Goal: Information Seeking & Learning: Learn about a topic

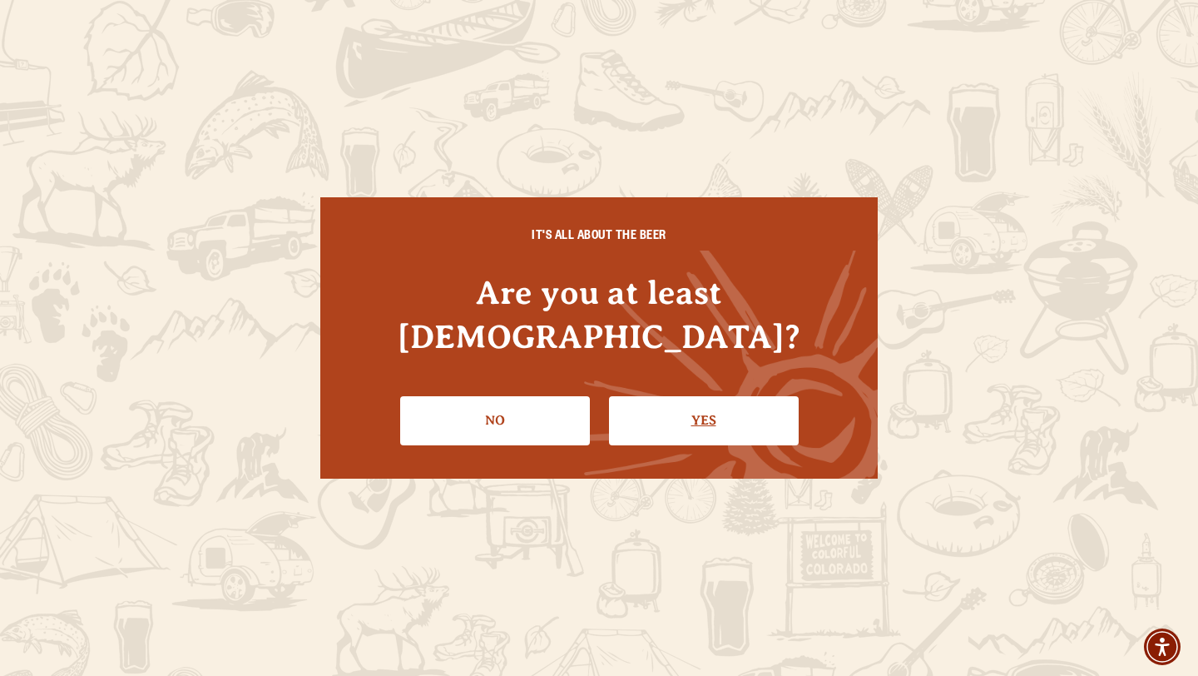
click at [649, 396] on link "Yes" at bounding box center [704, 420] width 190 height 48
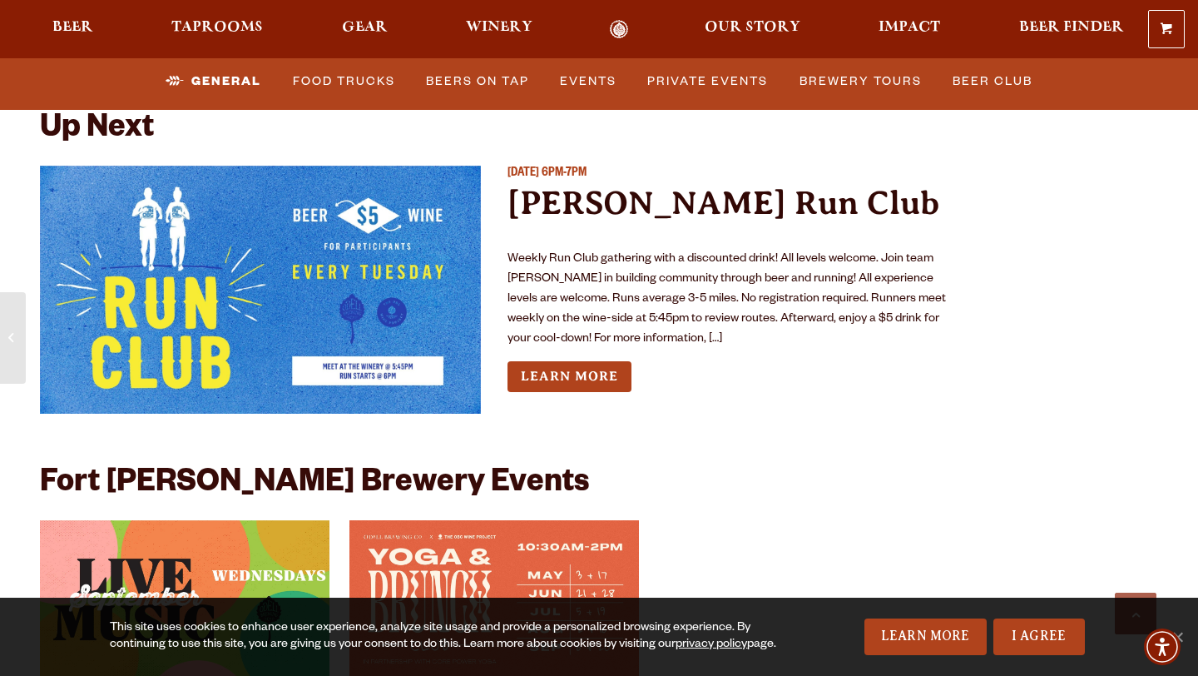
scroll to position [7148, 0]
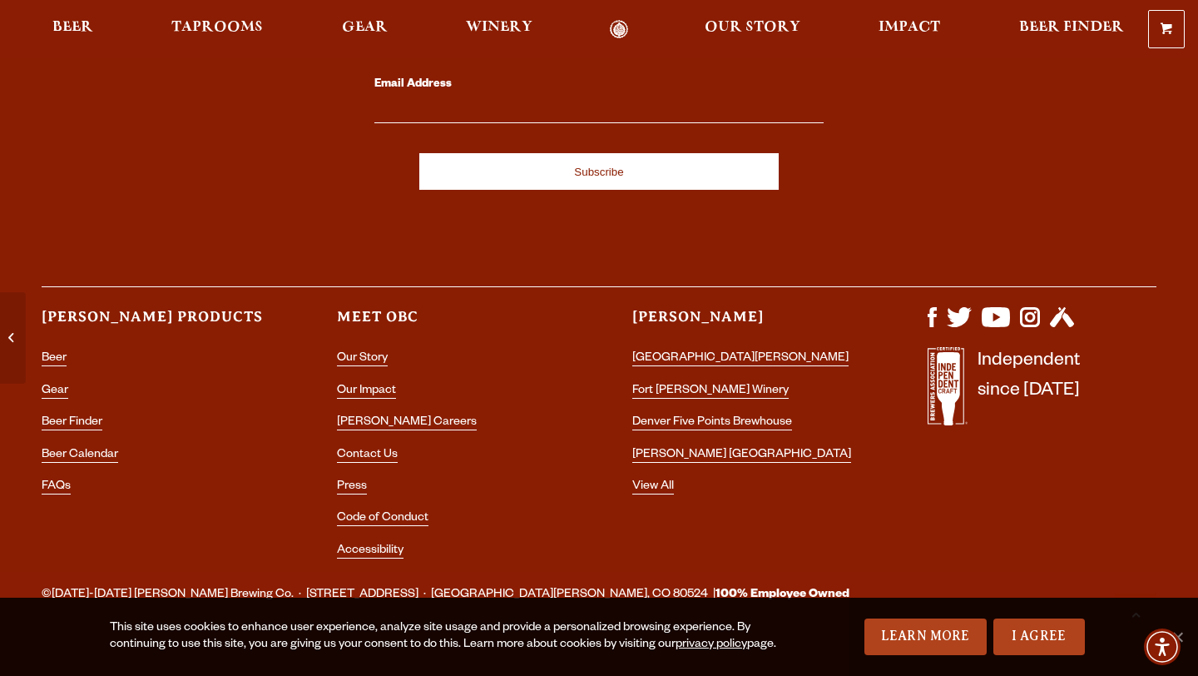
click at [388, 412] on li "[PERSON_NAME] Careers" at bounding box center [451, 423] width 229 height 22
click at [388, 416] on link "[PERSON_NAME] Careers" at bounding box center [407, 423] width 140 height 15
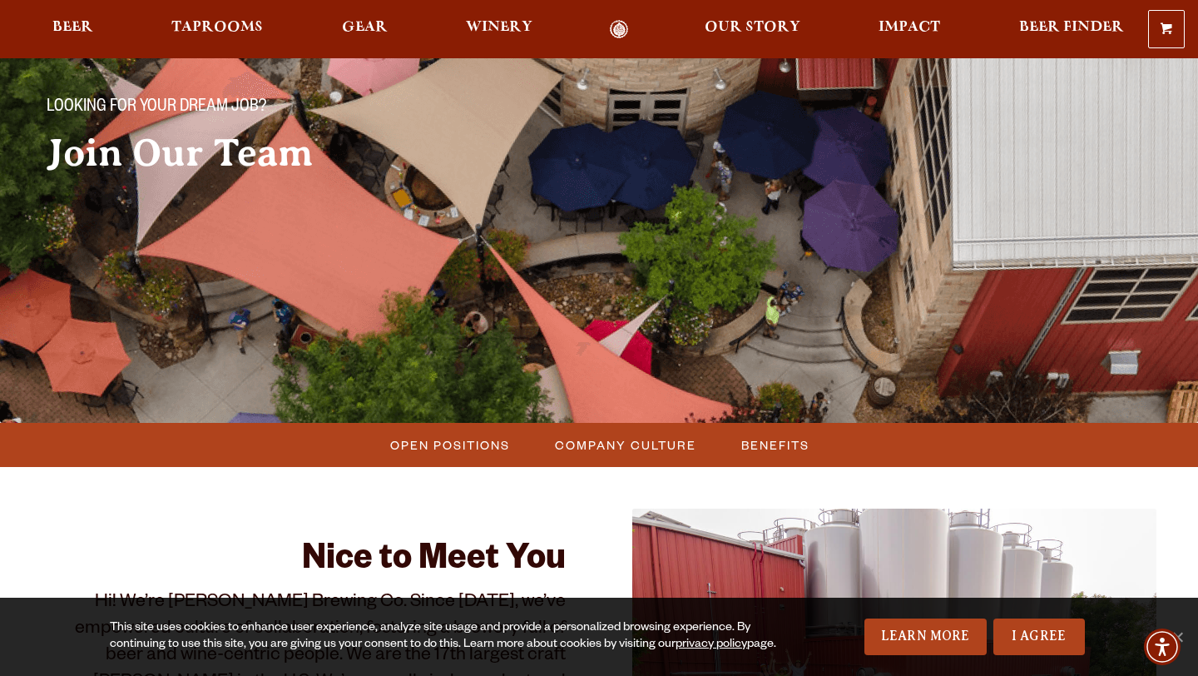
scroll to position [231, 0]
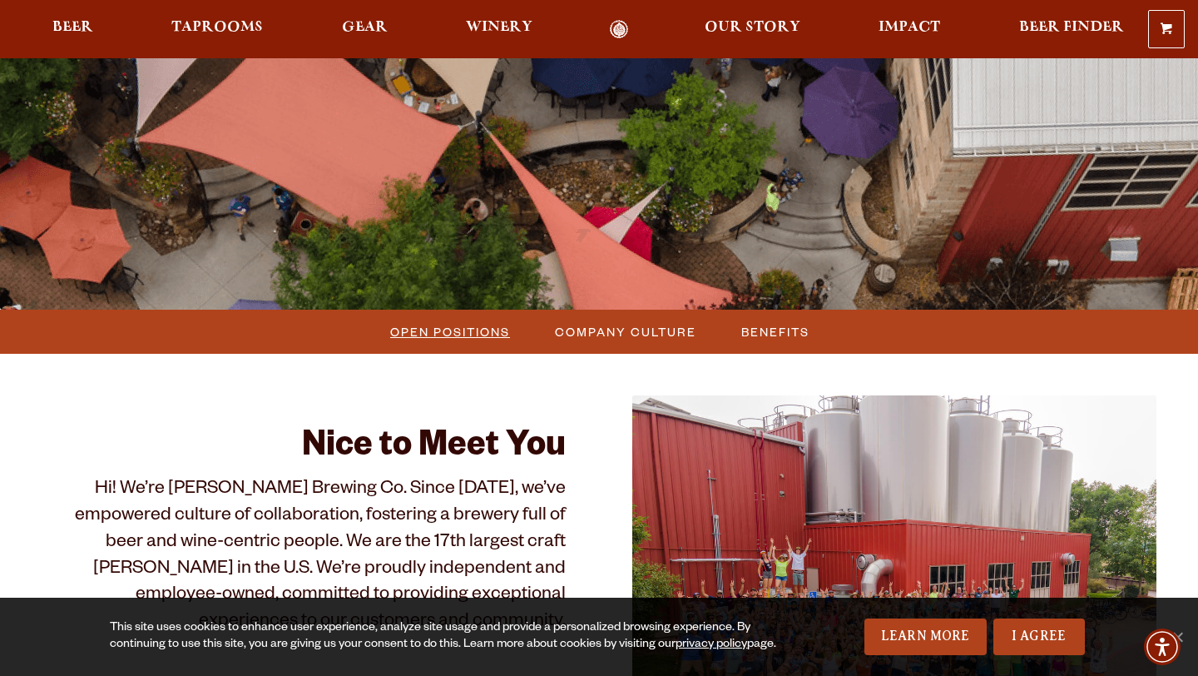
click at [466, 339] on span "Open Positions" at bounding box center [450, 332] width 120 height 24
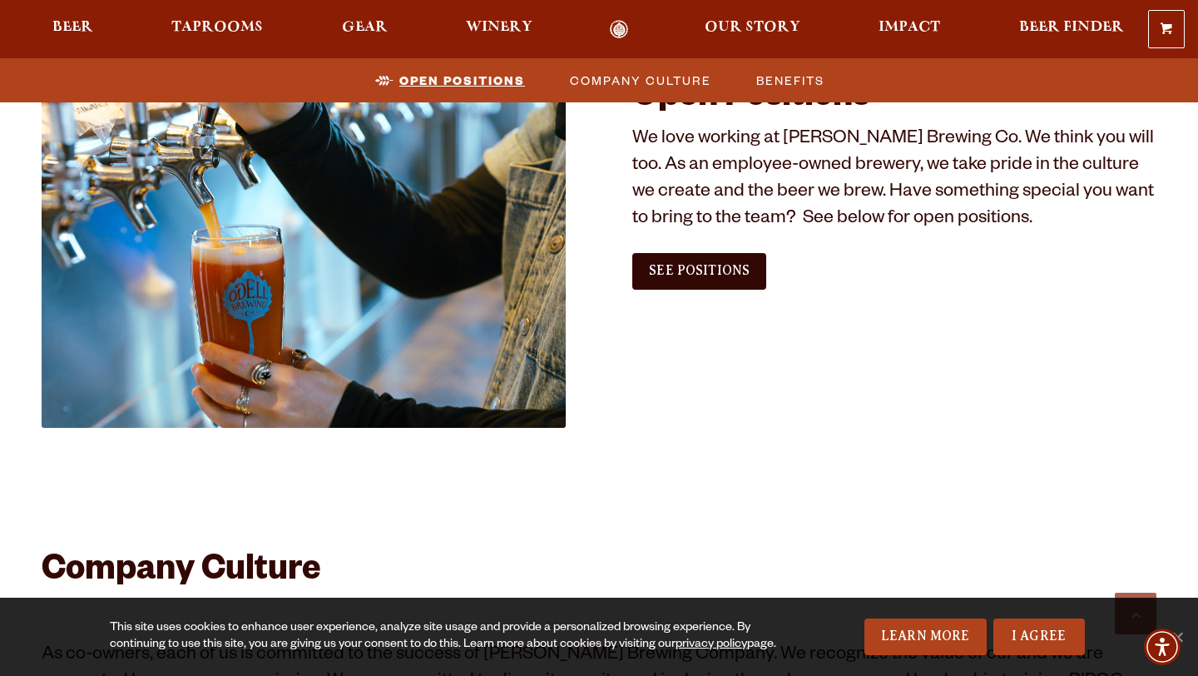
scroll to position [1012, 0]
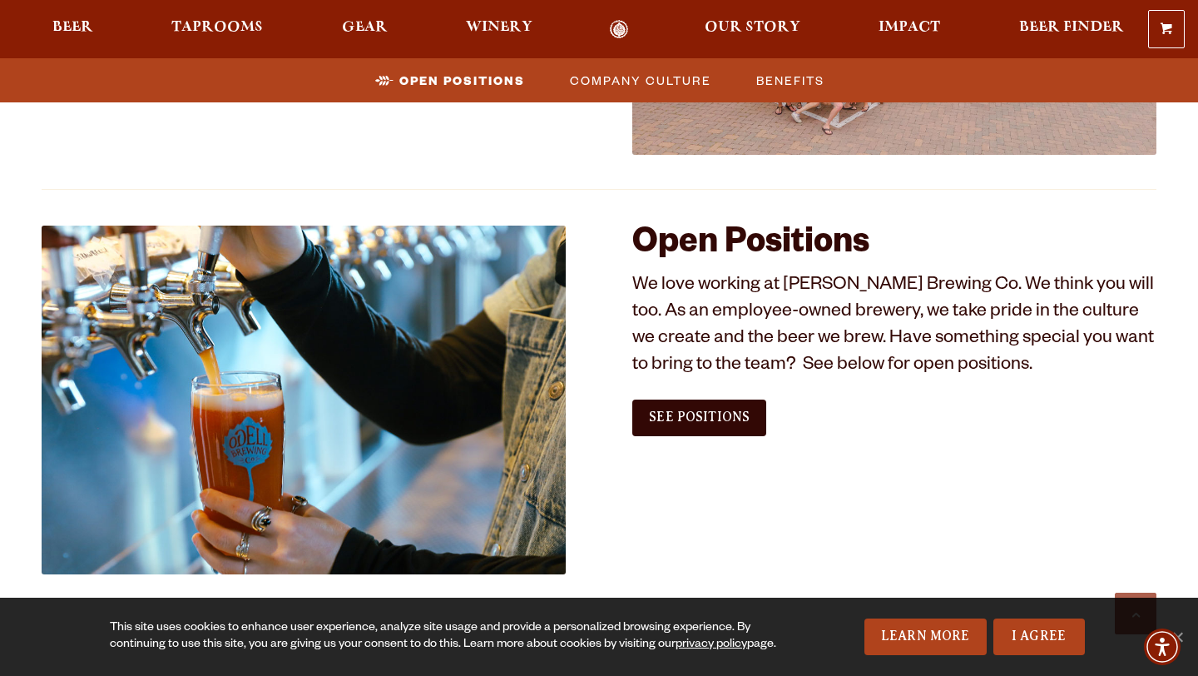
scroll to position [863, 0]
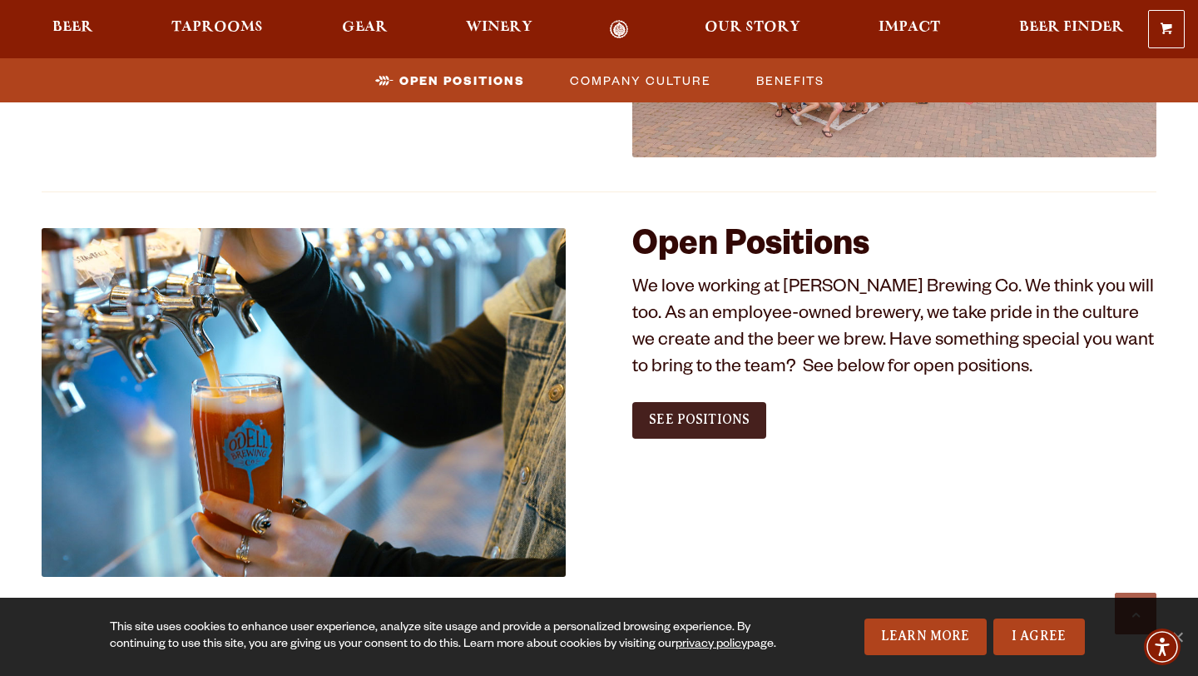
click at [706, 423] on span "See Positions" at bounding box center [699, 419] width 101 height 15
